Goal: Navigation & Orientation: Find specific page/section

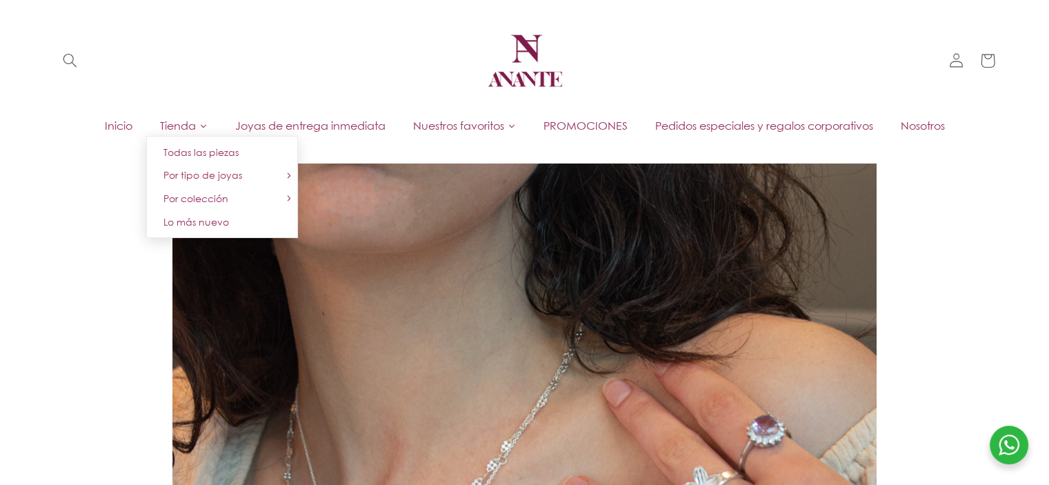
click at [182, 123] on span "Tienda" at bounding box center [178, 125] width 36 height 15
click at [170, 131] on span "Tienda" at bounding box center [178, 125] width 36 height 15
click at [181, 152] on span "Todas las piezas" at bounding box center [200, 152] width 75 height 12
click at [181, 124] on span "Tienda" at bounding box center [178, 125] width 36 height 15
click at [192, 156] on span "Todas las piezas" at bounding box center [200, 152] width 75 height 12
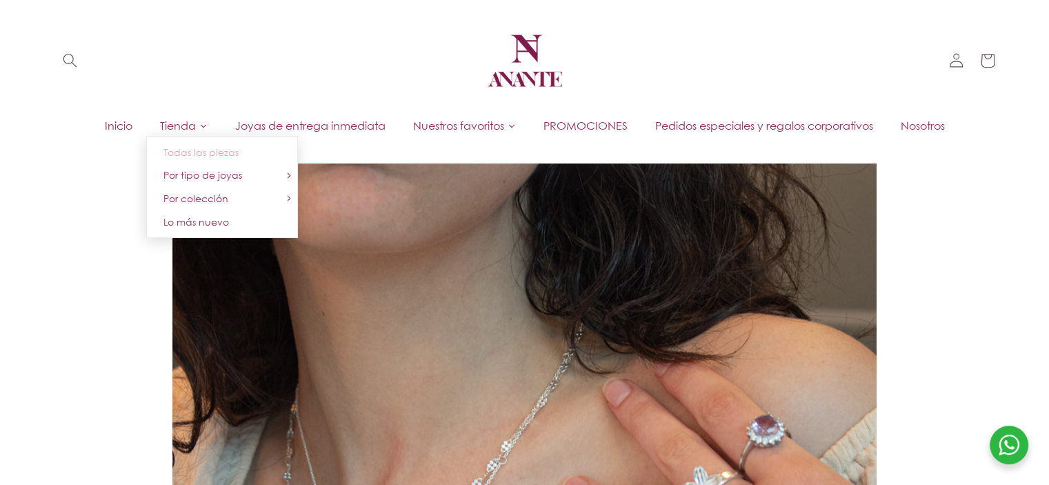
click at [186, 152] on span "Todas las piezas" at bounding box center [200, 152] width 75 height 12
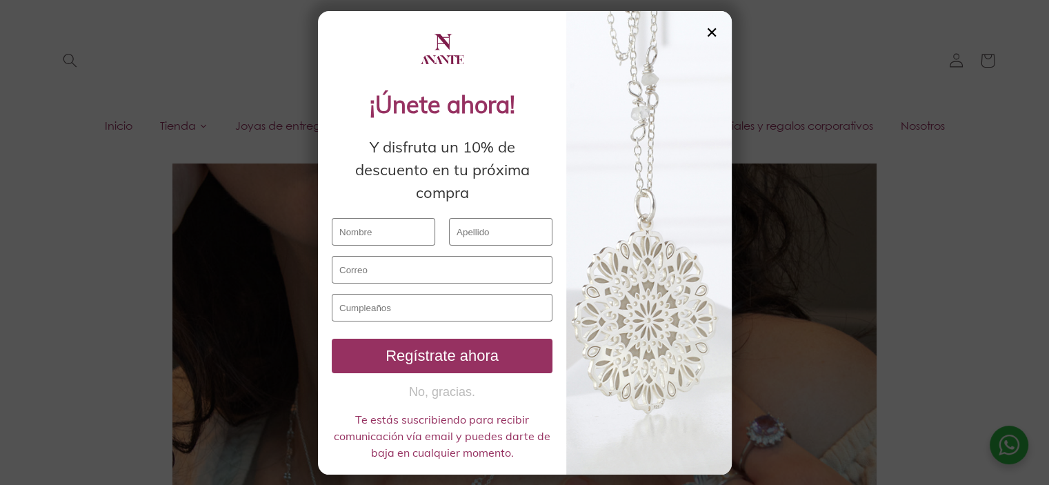
click at [714, 35] on div "✕" at bounding box center [711, 32] width 12 height 15
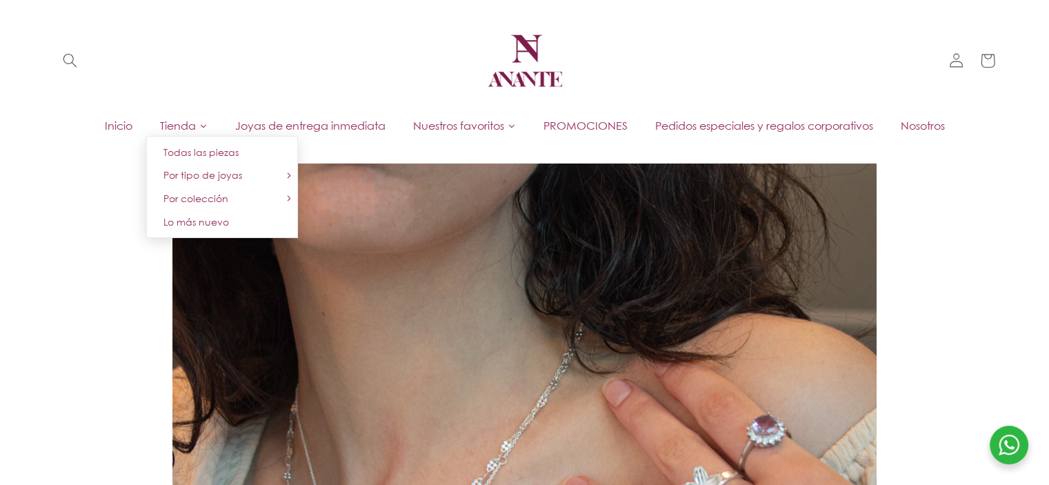
click at [188, 121] on span "Tienda" at bounding box center [178, 125] width 36 height 15
click at [185, 148] on span "Todas las piezas" at bounding box center [200, 152] width 75 height 12
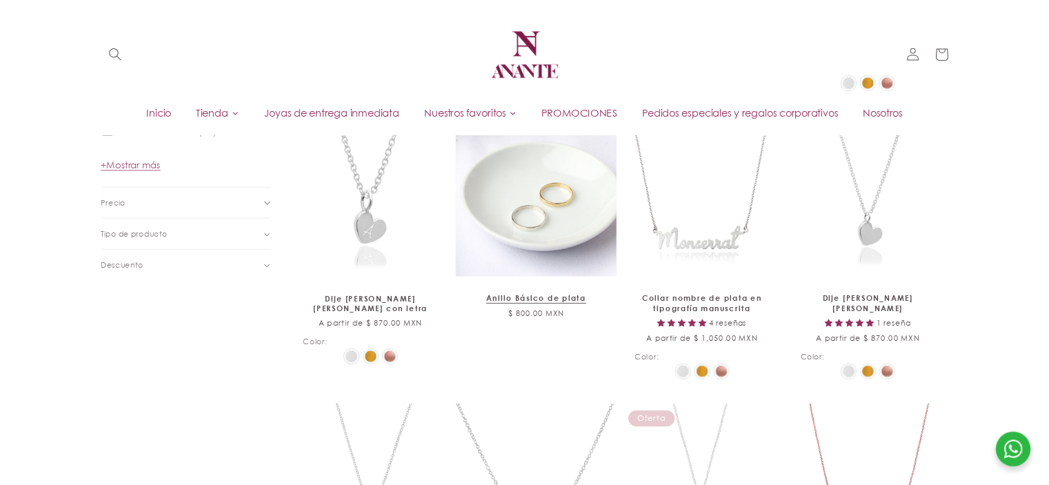
scroll to position [829, 0]
